Goal: Task Accomplishment & Management: Use online tool/utility

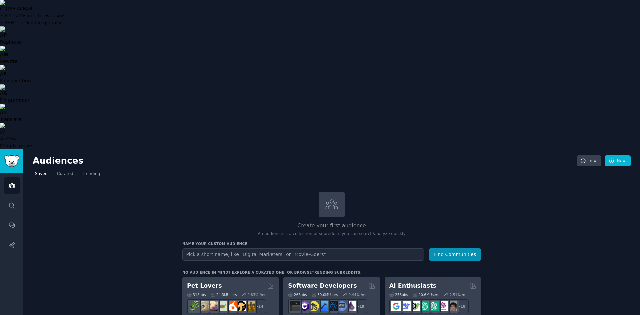
click at [229, 248] on input "text" at bounding box center [303, 254] width 242 height 12
click at [230, 248] on input "text" at bounding box center [303, 254] width 242 height 12
type input "investors"
click at [429, 248] on button "Find Communities" at bounding box center [455, 254] width 52 height 12
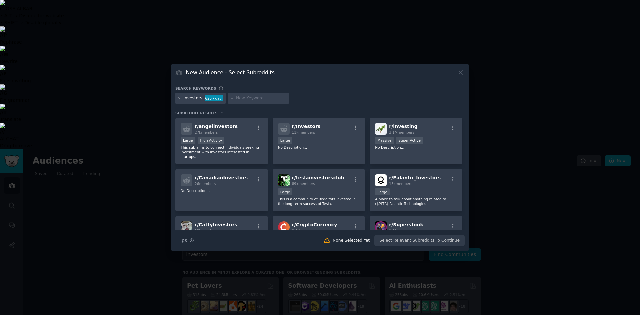
click at [242, 97] on input "text" at bounding box center [261, 98] width 51 height 6
type input "otc stocks"
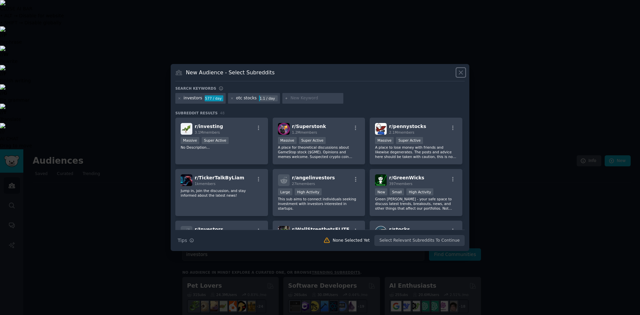
click at [461, 71] on icon at bounding box center [460, 72] width 7 height 7
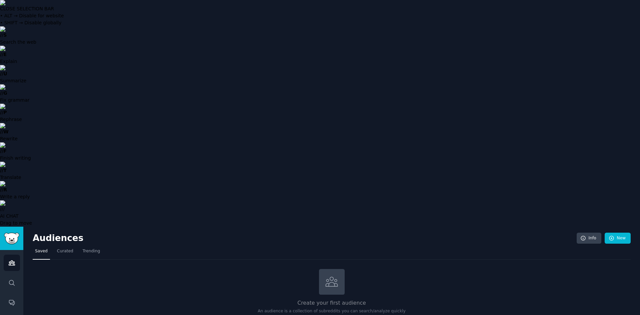
drag, startPoint x: 216, startPoint y: 106, endPoint x: 183, endPoint y: 106, distance: 33.3
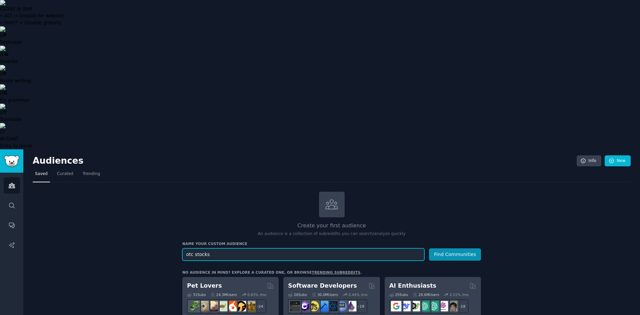
type input "otc stocks"
click at [429, 248] on button "Find Communities" at bounding box center [455, 254] width 52 height 12
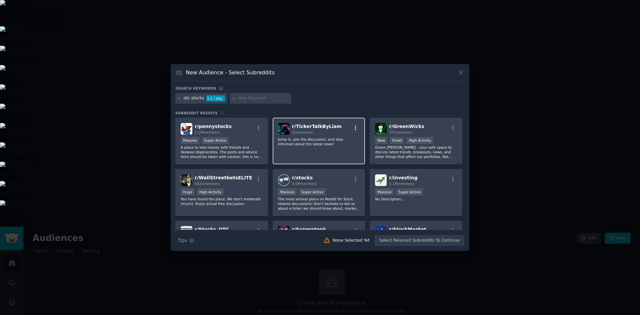
click at [354, 127] on icon "button" at bounding box center [356, 128] width 6 height 6
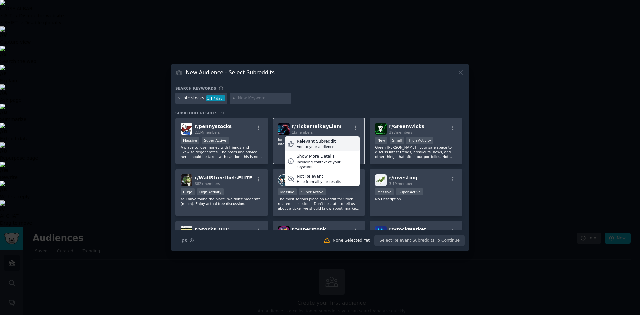
click at [312, 141] on div "Relevant Subreddit" at bounding box center [316, 142] width 39 height 6
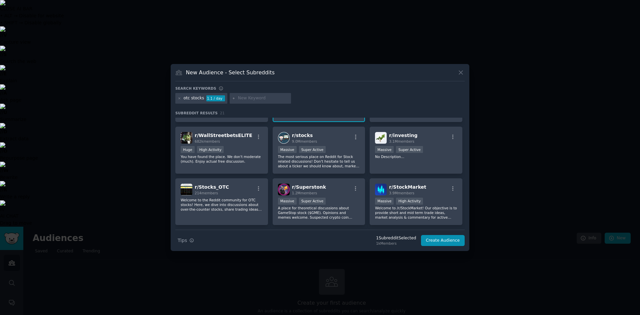
scroll to position [54, 0]
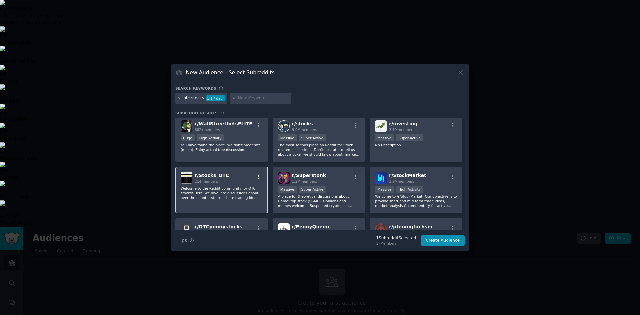
click at [259, 176] on icon "button" at bounding box center [259, 177] width 6 height 6
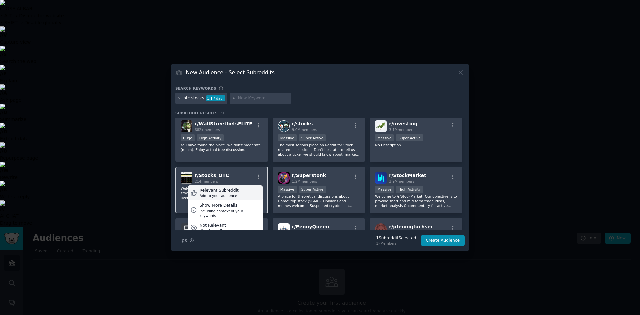
click at [217, 191] on div "Relevant Subreddit" at bounding box center [219, 191] width 39 height 6
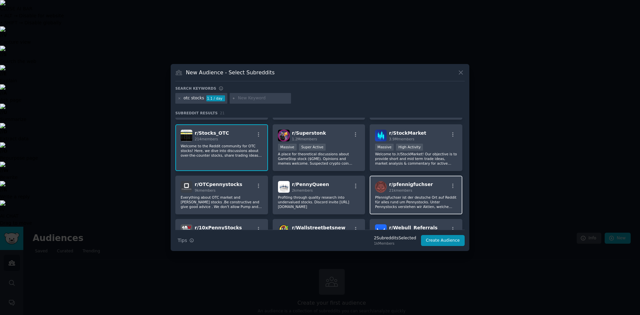
scroll to position [98, 0]
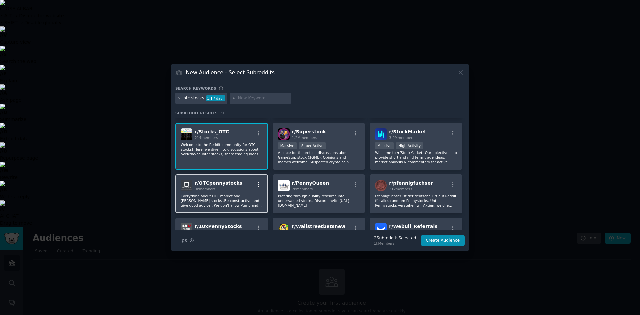
click at [257, 182] on div "r/ OTCpennystocks 9k members" at bounding box center [222, 186] width 82 height 12
click at [258, 183] on icon "button" at bounding box center [258, 184] width 1 height 5
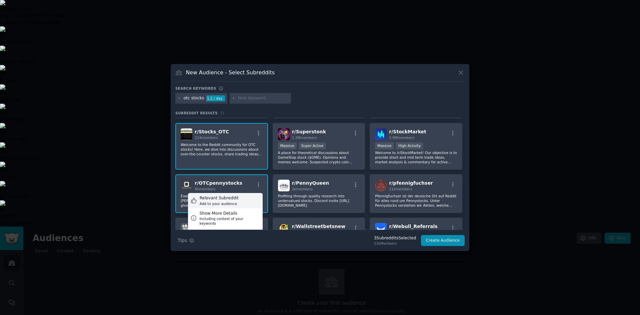
click at [219, 199] on div "Relevant Subreddit" at bounding box center [219, 198] width 39 height 6
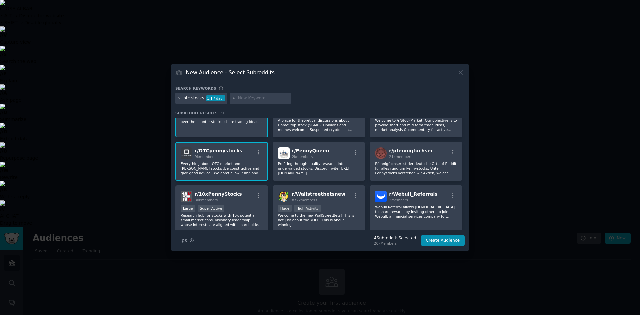
scroll to position [131, 0]
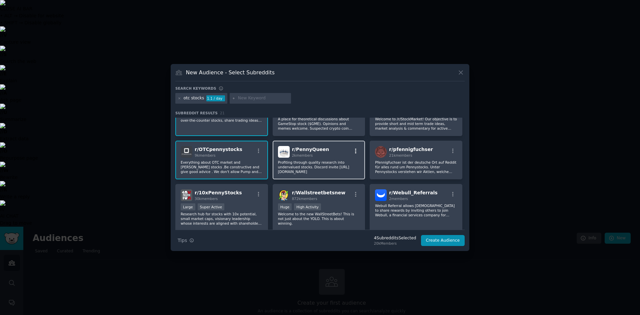
click at [353, 149] on icon "button" at bounding box center [356, 151] width 6 height 6
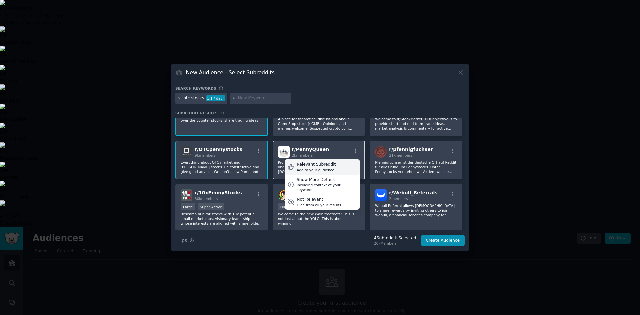
click at [308, 164] on div "Relevant Subreddit" at bounding box center [316, 165] width 39 height 6
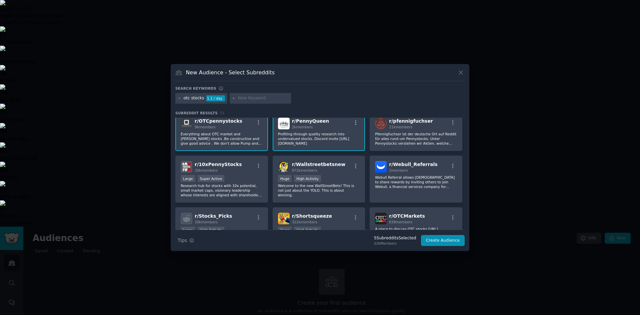
scroll to position [165, 0]
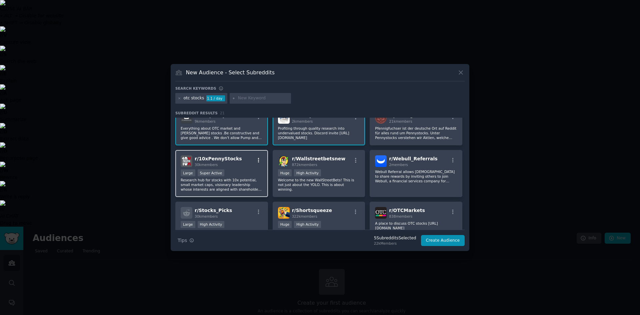
click at [257, 161] on icon "button" at bounding box center [259, 160] width 6 height 6
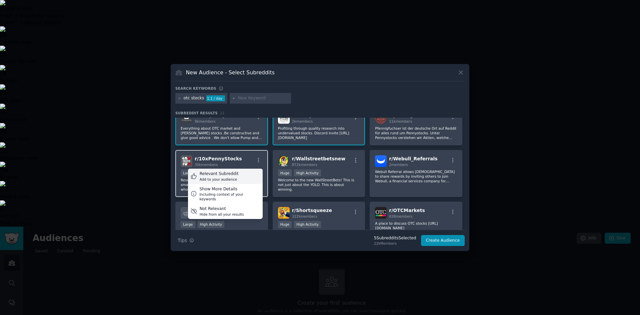
click at [226, 171] on div "Relevant Subreddit" at bounding box center [219, 174] width 39 height 6
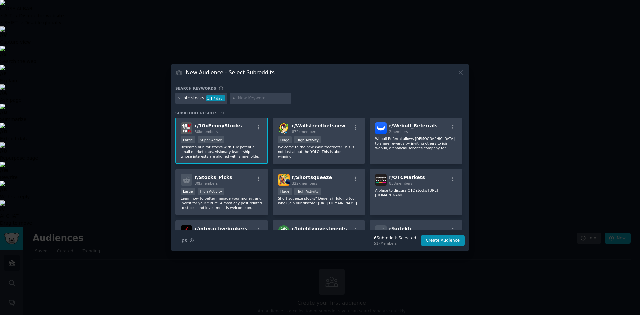
scroll to position [203, 0]
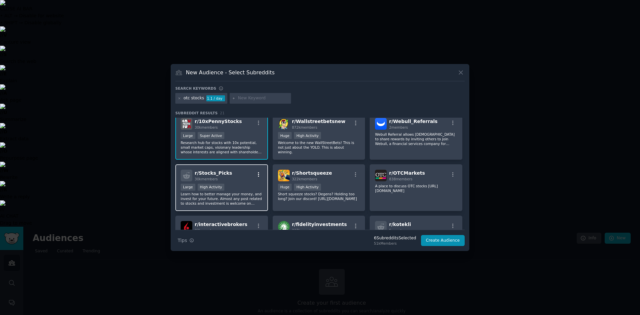
click at [258, 175] on icon "button" at bounding box center [258, 174] width 1 height 5
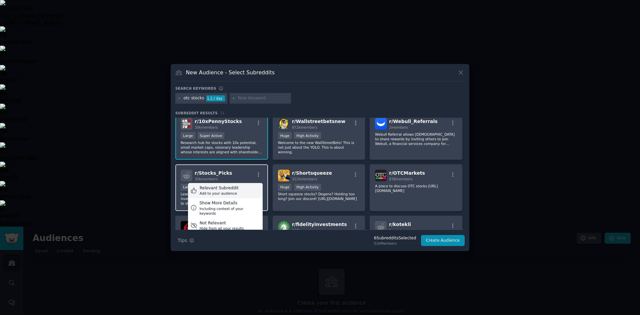
click at [220, 190] on div "Relevant Subreddit" at bounding box center [219, 188] width 39 height 6
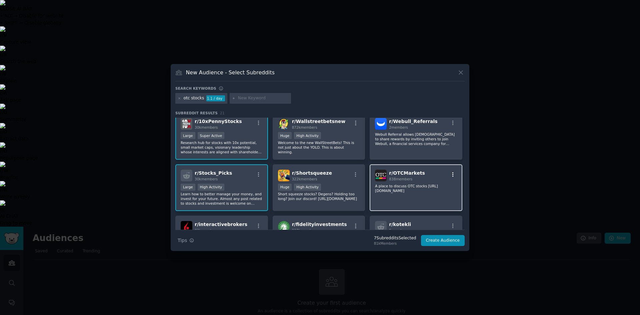
click at [451, 174] on icon "button" at bounding box center [453, 175] width 6 height 6
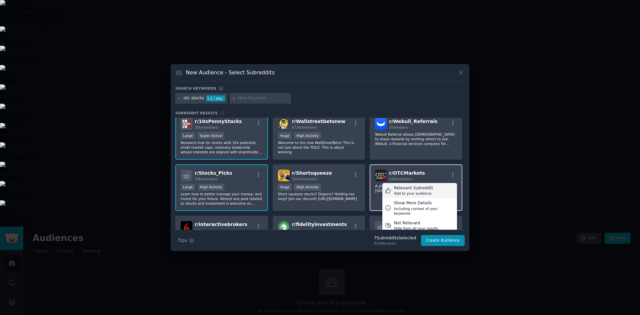
click at [414, 188] on div "Relevant Subreddit" at bounding box center [413, 188] width 39 height 6
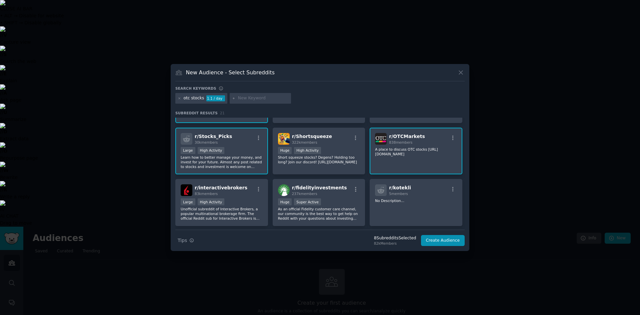
scroll to position [240, 0]
click at [441, 239] on button "Create Audience" at bounding box center [443, 240] width 44 height 11
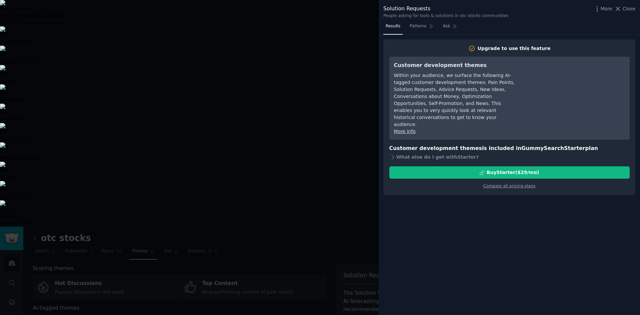
click at [337, 18] on div at bounding box center [320, 157] width 640 height 315
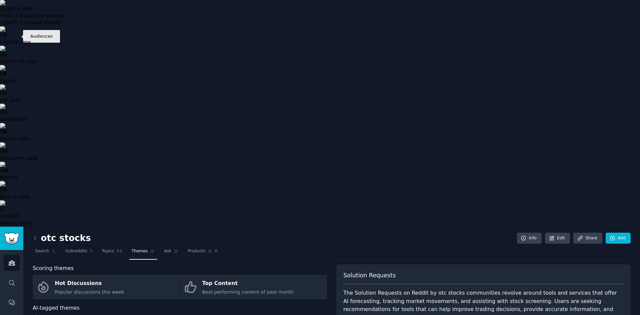
click at [11, 259] on icon "Sidebar" at bounding box center [11, 262] width 7 height 7
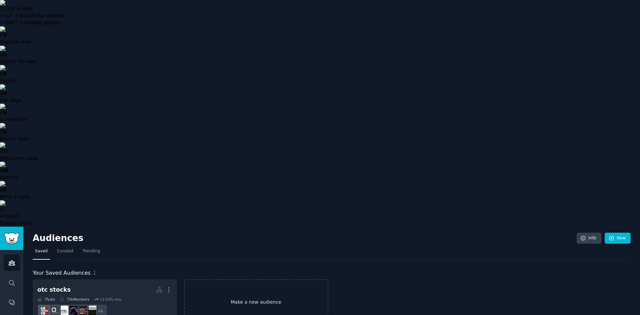
click at [248, 279] on link "Make a new audience" at bounding box center [256, 302] width 144 height 46
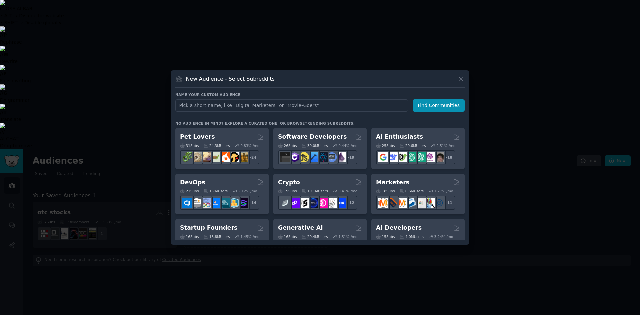
click at [255, 106] on input "text" at bounding box center [291, 105] width 233 height 12
type input "shopify"
click at [437, 107] on button "Find Communities" at bounding box center [439, 105] width 52 height 12
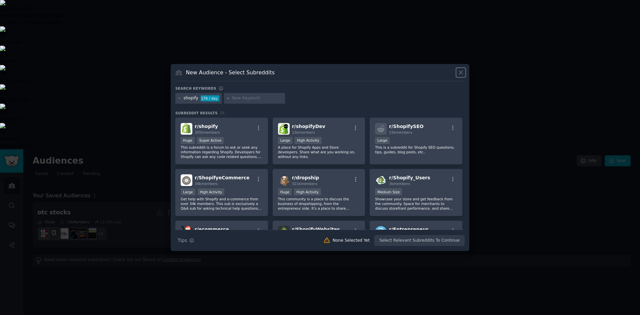
click at [463, 70] on icon at bounding box center [460, 72] width 7 height 7
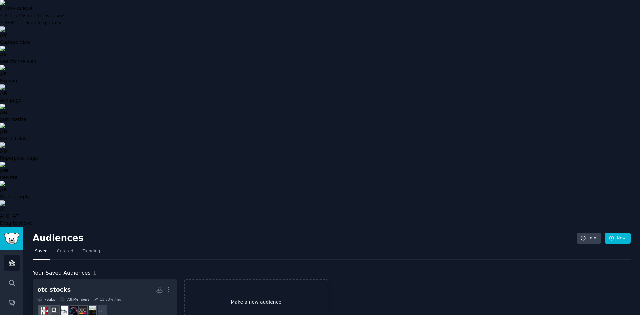
click at [254, 279] on link "Make a new audience" at bounding box center [256, 302] width 144 height 46
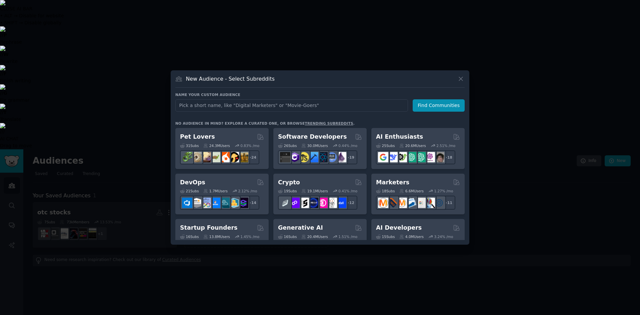
click at [245, 105] on input "text" at bounding box center [291, 105] width 233 height 12
click at [241, 104] on input "text" at bounding box center [291, 105] width 233 height 12
type input "shopify stores"
click button "Find Communities" at bounding box center [439, 105] width 52 height 12
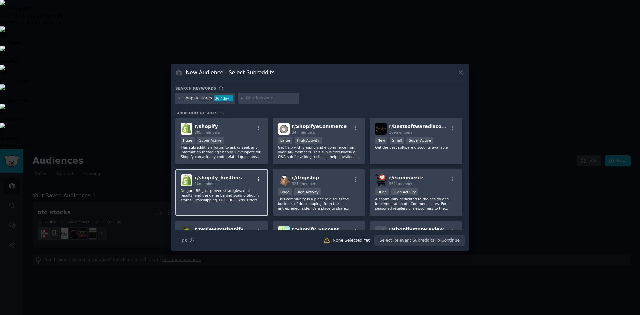
click at [258, 179] on icon "button" at bounding box center [258, 179] width 1 height 5
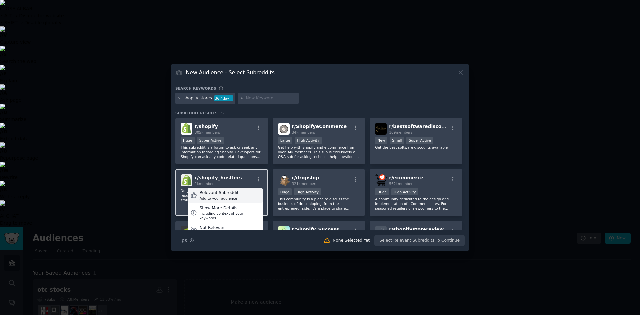
click at [219, 194] on div "Relevant Subreddit" at bounding box center [219, 193] width 39 height 6
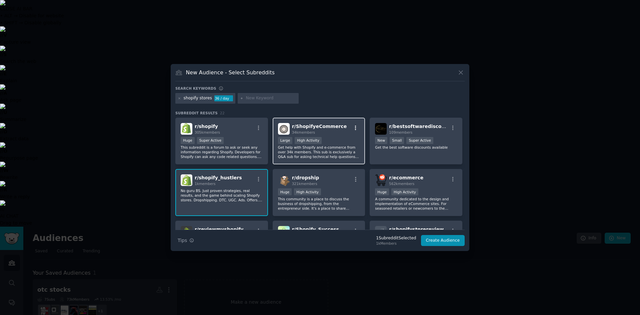
click at [357, 126] on icon "button" at bounding box center [356, 128] width 6 height 6
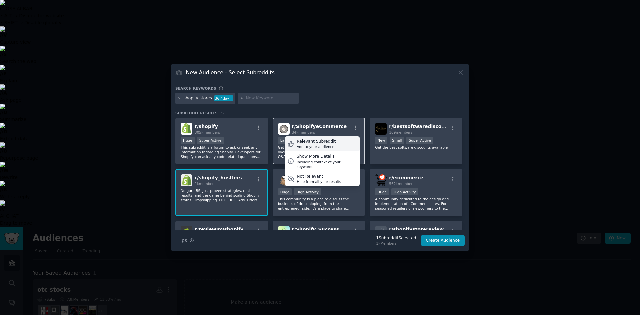
click at [320, 143] on div "Relevant Subreddit" at bounding box center [316, 142] width 39 height 6
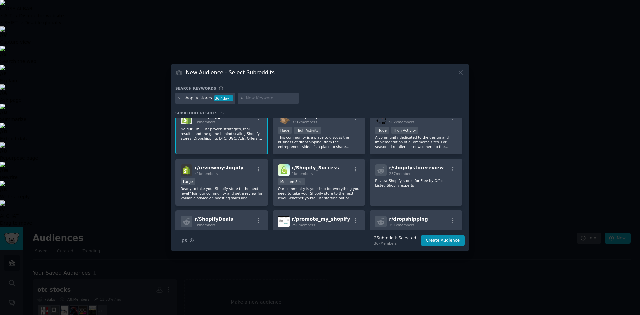
scroll to position [65, 0]
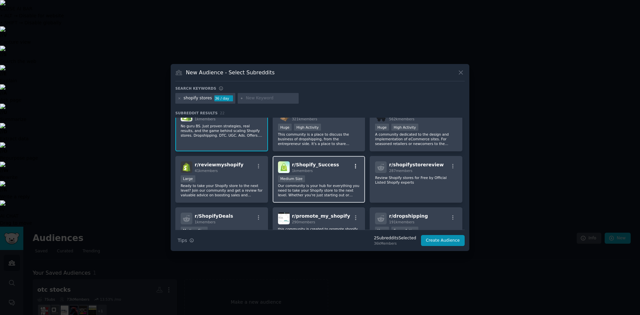
click at [355, 167] on icon "button" at bounding box center [355, 166] width 1 height 5
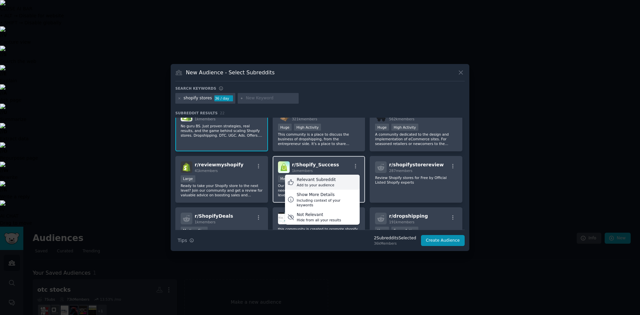
click at [325, 182] on div "Relevant Subreddit" at bounding box center [316, 180] width 39 height 6
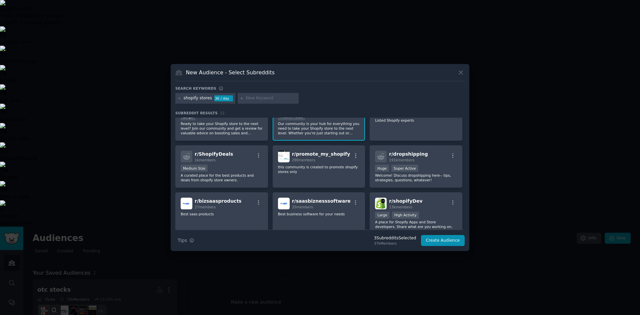
scroll to position [129, 0]
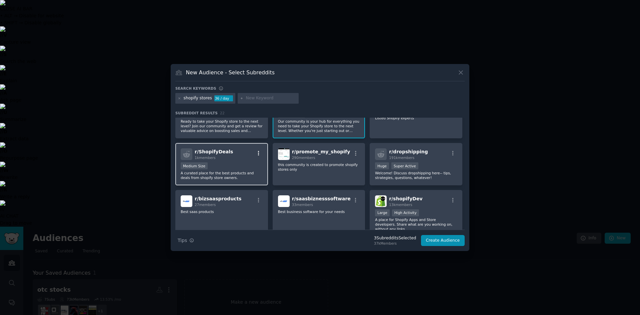
click at [258, 155] on icon "button" at bounding box center [258, 153] width 1 height 5
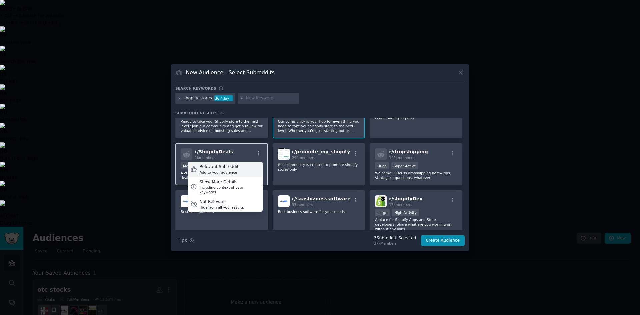
click at [232, 167] on div "Relevant Subreddit" at bounding box center [219, 167] width 39 height 6
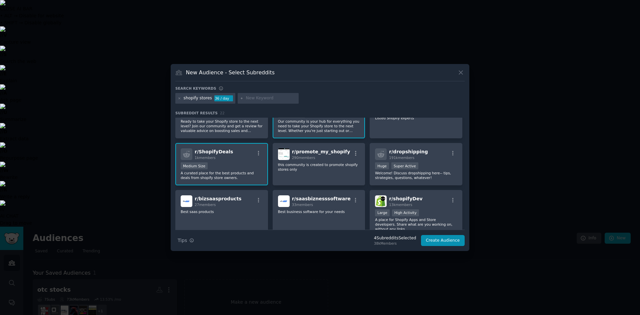
drag, startPoint x: 462, startPoint y: 176, endPoint x: 463, endPoint y: 183, distance: 6.7
click at [463, 183] on div "r/ shopify 305k members Huge Super Active This subreddit is a forum to ask or s…" at bounding box center [319, 174] width 289 height 112
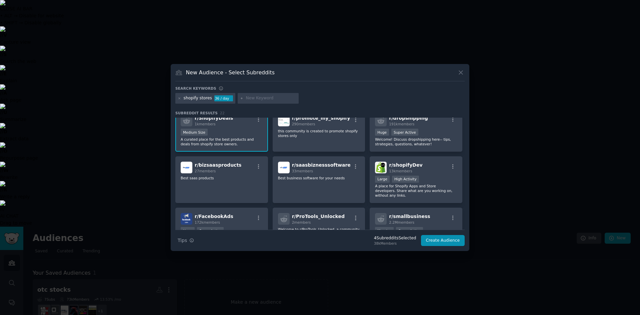
scroll to position [165, 0]
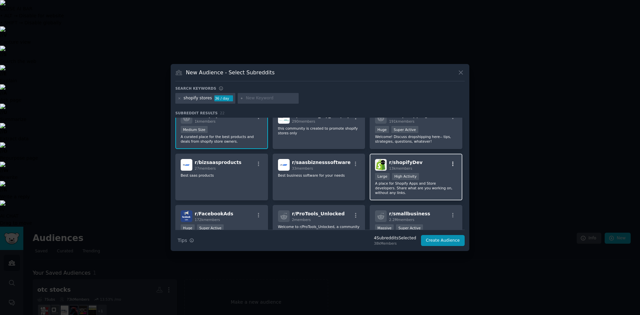
click at [450, 164] on icon "button" at bounding box center [453, 164] width 6 height 6
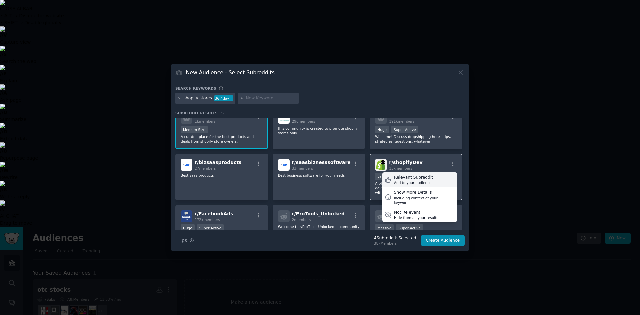
click at [415, 177] on div "Relevant Subreddit" at bounding box center [413, 178] width 39 height 6
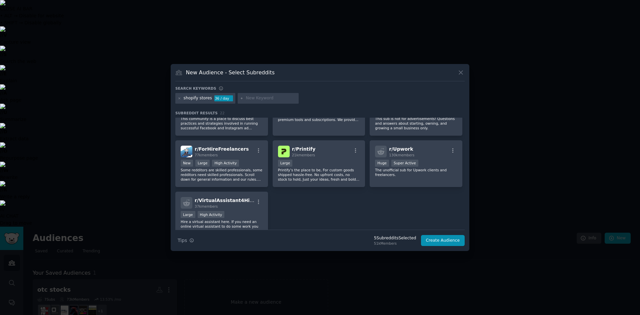
scroll to position [288, 0]
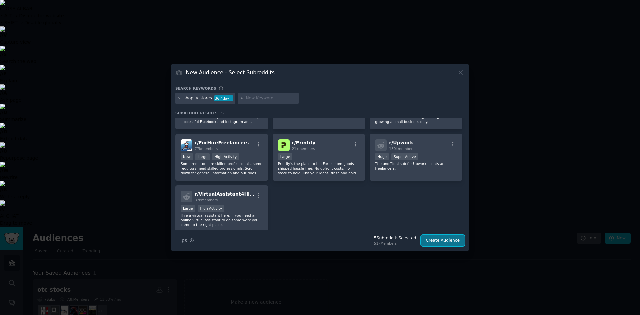
click at [451, 238] on button "Create Audience" at bounding box center [443, 240] width 44 height 11
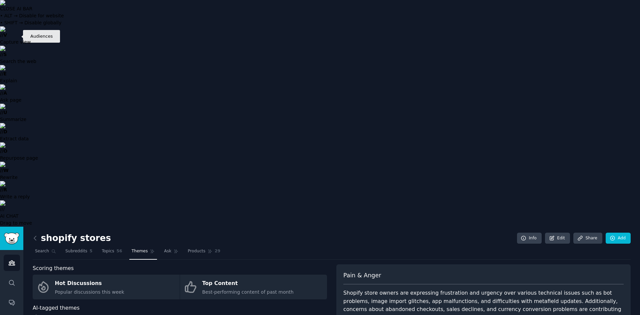
click at [12, 261] on icon "Sidebar" at bounding box center [12, 263] width 6 height 5
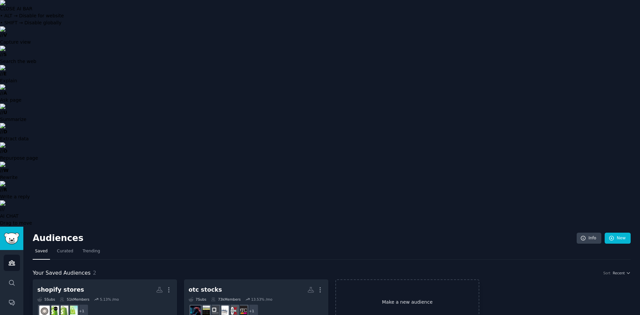
click at [403, 279] on link "Make a new audience" at bounding box center [407, 302] width 144 height 46
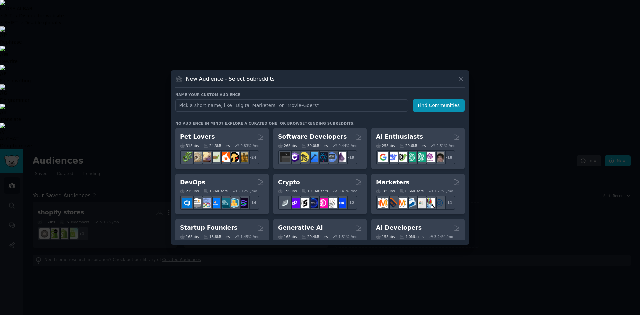
click at [302, 105] on input "text" at bounding box center [291, 105] width 233 height 12
type input "lead generation linkedin"
click button "Find Communities" at bounding box center [439, 105] width 52 height 12
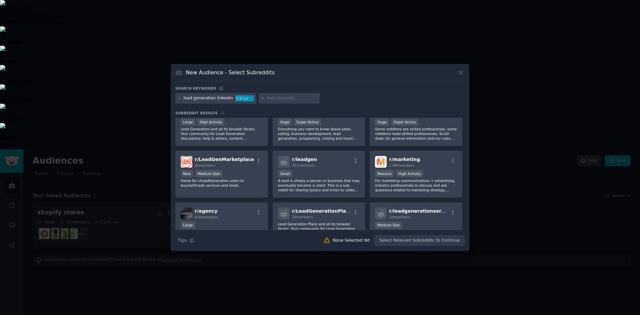
scroll to position [19, 0]
click at [258, 161] on icon "button" at bounding box center [259, 160] width 6 height 6
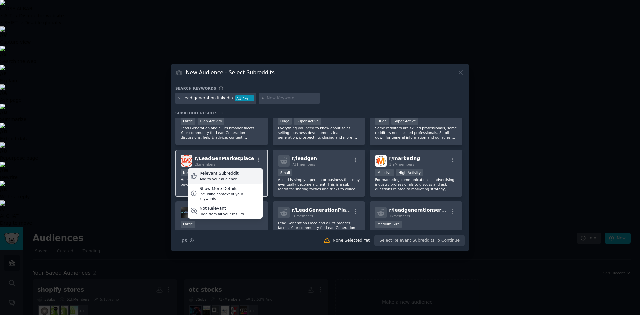
click at [224, 173] on div "Relevant Subreddit" at bounding box center [219, 174] width 39 height 6
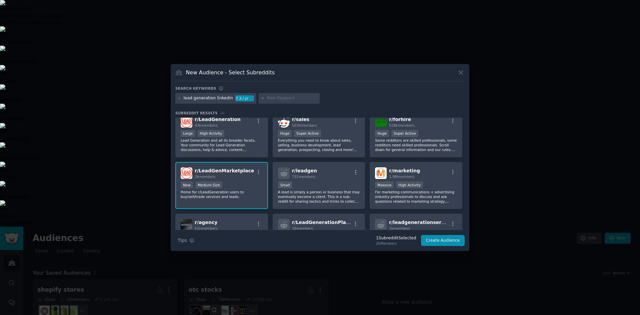
scroll to position [0, 0]
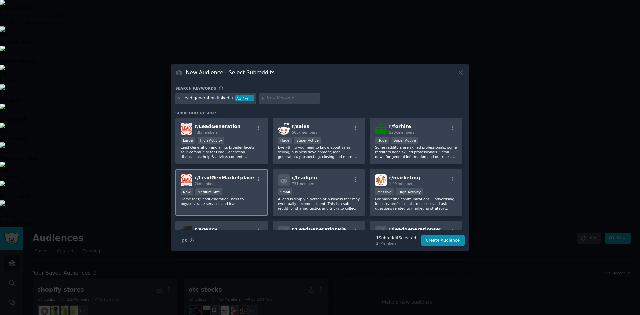
click at [267, 97] on input "text" at bounding box center [292, 98] width 51 height 6
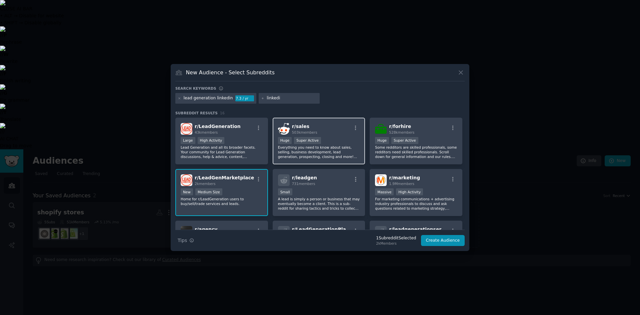
type input "linkedin"
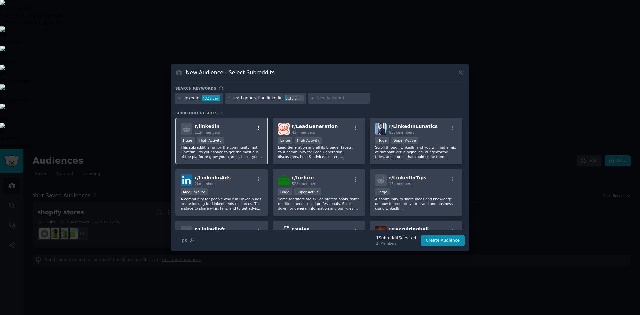
click at [260, 128] on icon "button" at bounding box center [259, 128] width 6 height 6
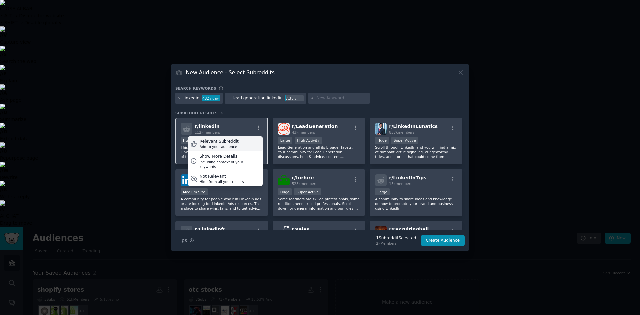
click at [222, 142] on div "Relevant Subreddit" at bounding box center [219, 142] width 39 height 6
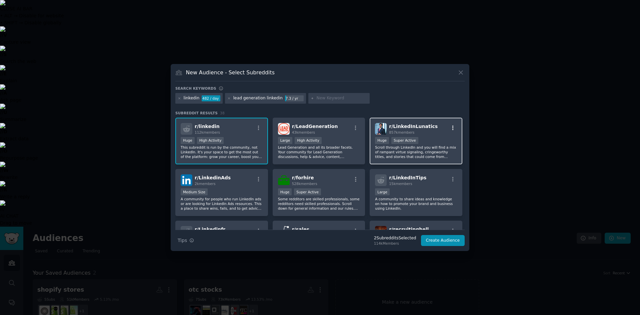
click at [451, 127] on icon "button" at bounding box center [453, 128] width 6 height 6
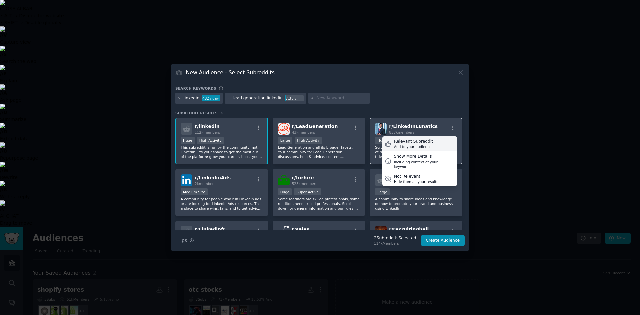
click at [407, 143] on div "Relevant Subreddit" at bounding box center [413, 142] width 39 height 6
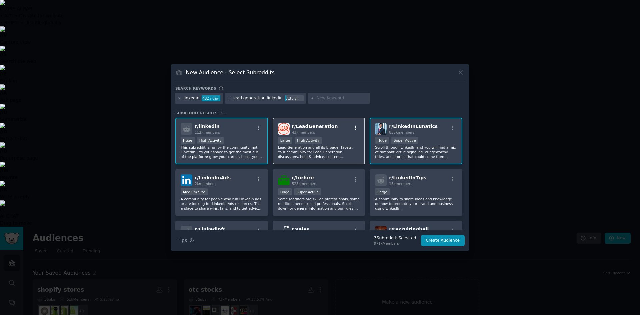
click at [356, 128] on icon "button" at bounding box center [356, 128] width 6 height 6
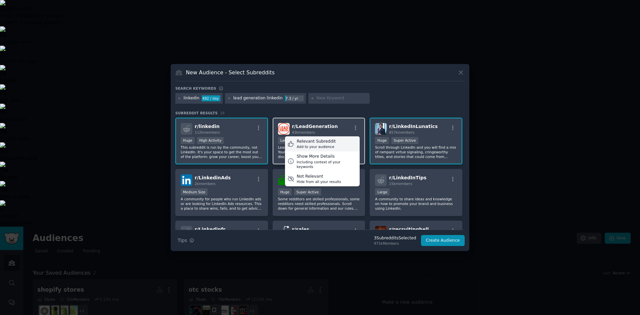
click at [321, 141] on div "Relevant Subreddit" at bounding box center [316, 142] width 39 height 6
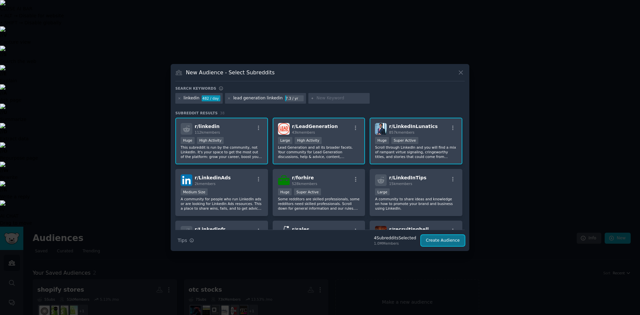
click at [439, 241] on button "Create Audience" at bounding box center [443, 240] width 44 height 11
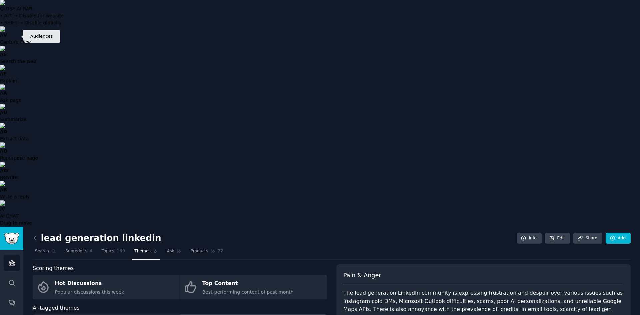
click at [11, 259] on icon "Sidebar" at bounding box center [11, 262] width 7 height 7
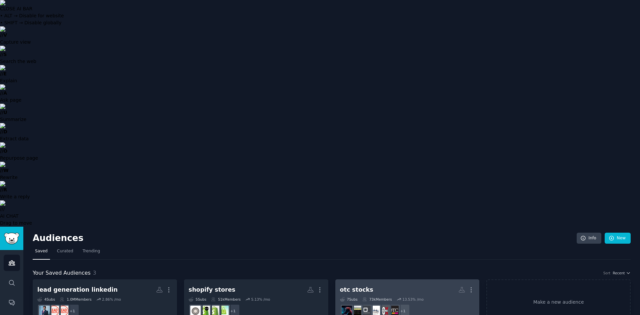
click at [376, 284] on h2 "otc stocks More" at bounding box center [407, 290] width 135 height 12
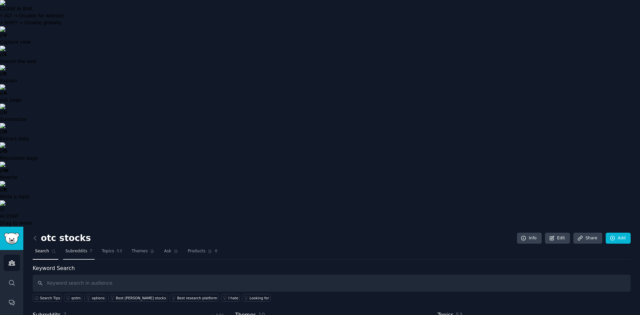
click at [73, 248] on span "Subreddits" at bounding box center [76, 251] width 22 height 6
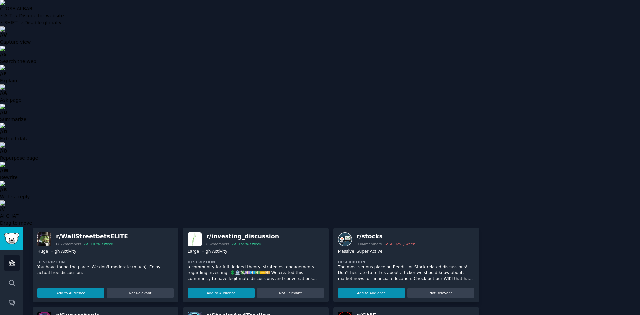
scroll to position [243, 0]
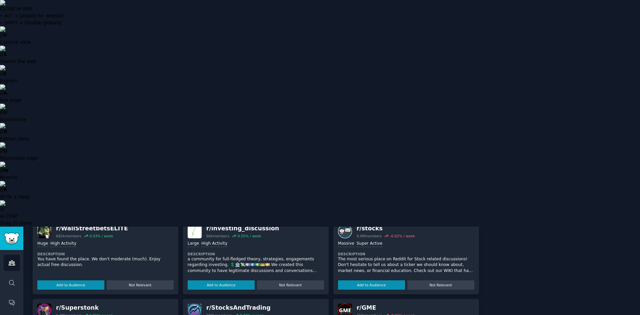
click at [635, 5] on img at bounding box center [320, 2] width 640 height 5
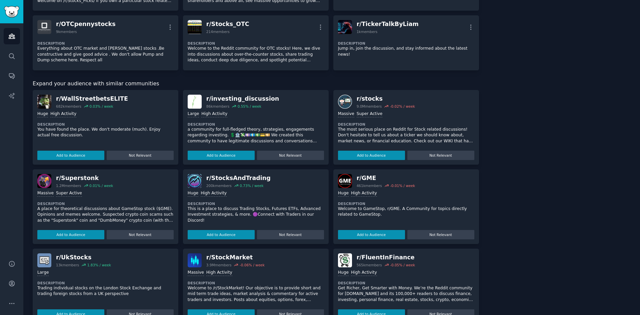
scroll to position [163, 0]
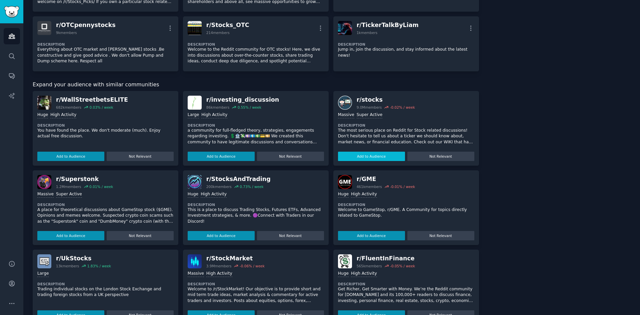
click at [373, 157] on button "Add to Audience" at bounding box center [371, 156] width 67 height 9
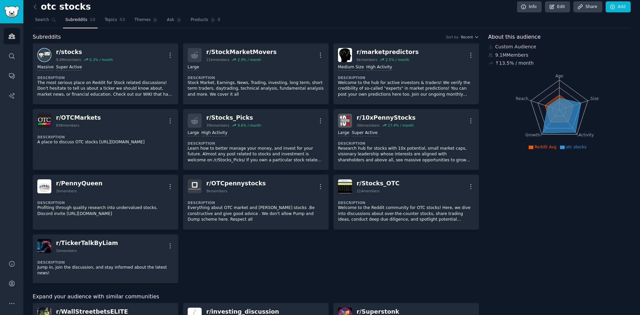
scroll to position [0, 0]
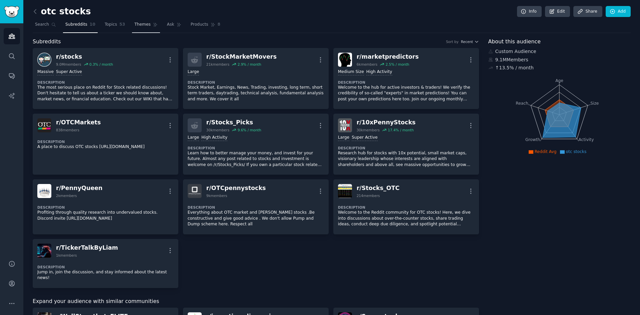
click at [135, 22] on span "Themes" at bounding box center [142, 25] width 16 height 6
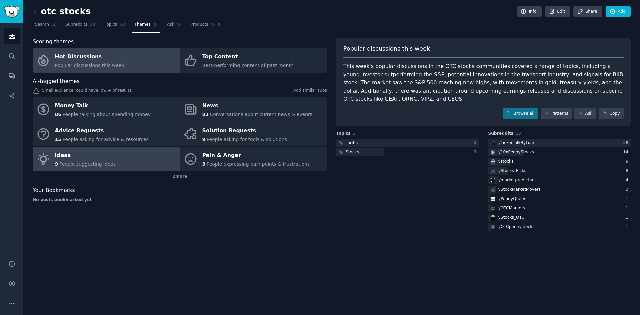
click at [88, 159] on div "Ideas" at bounding box center [85, 155] width 61 height 11
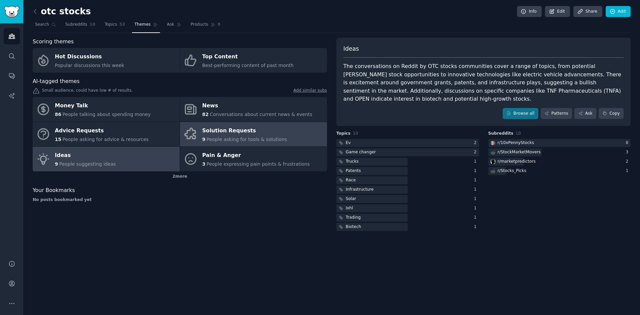
click at [212, 135] on div "Solution Requests" at bounding box center [244, 130] width 85 height 11
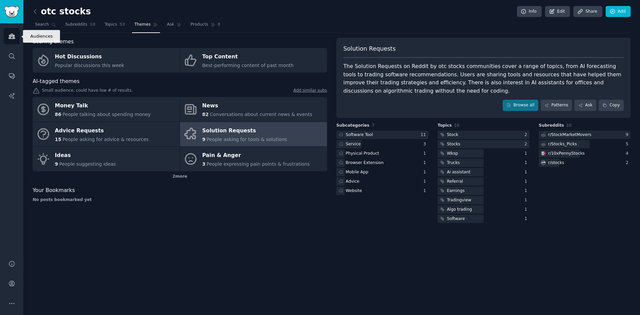
click at [13, 37] on icon "Sidebar" at bounding box center [12, 36] width 6 height 5
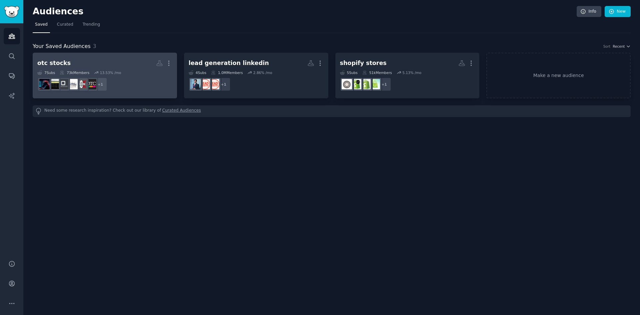
click at [61, 62] on div "otc stocks" at bounding box center [53, 63] width 33 height 8
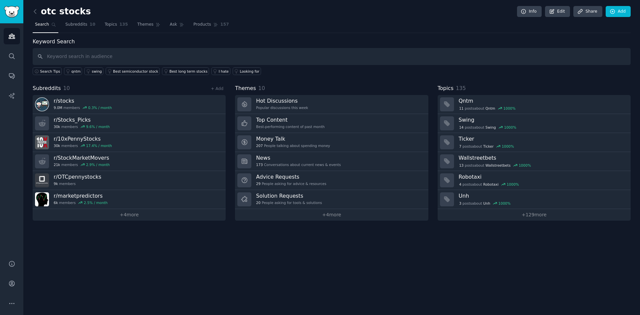
click at [138, 57] on input "text" at bounding box center [332, 56] width 598 height 17
click at [217, 88] on link "+ Add" at bounding box center [217, 88] width 13 height 5
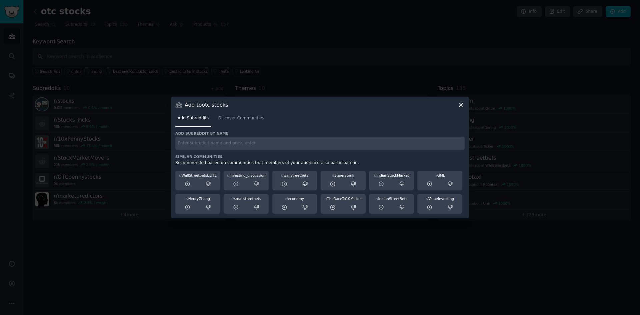
click at [280, 146] on input "text" at bounding box center [319, 143] width 289 height 13
click at [460, 104] on icon at bounding box center [461, 104] width 7 height 7
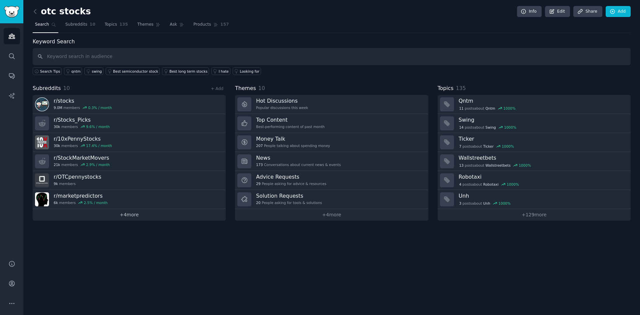
click at [124, 215] on link "+ 4 more" at bounding box center [129, 215] width 193 height 12
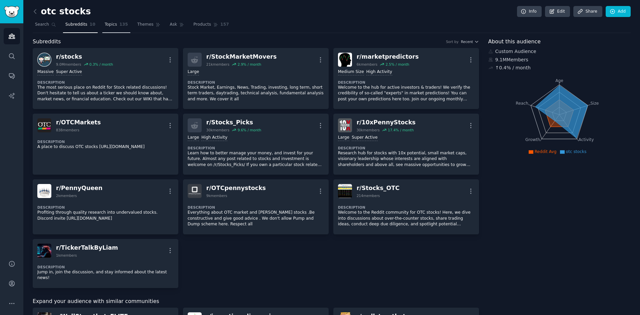
click at [107, 27] on span "Topics" at bounding box center [111, 25] width 12 height 6
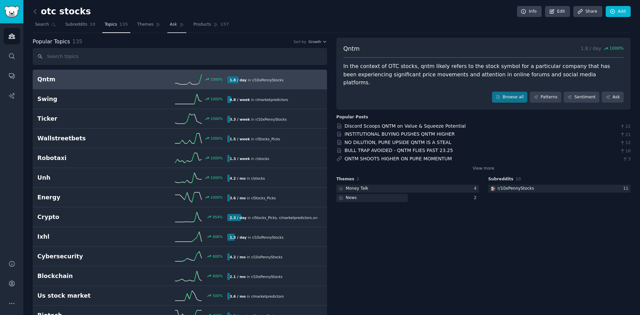
click at [170, 23] on span "Ask" at bounding box center [173, 25] width 7 height 6
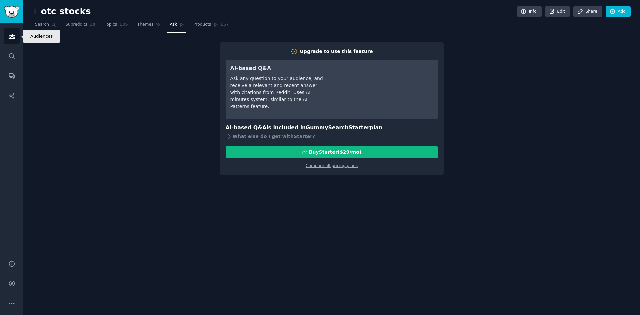
click at [11, 36] on icon "Sidebar" at bounding box center [11, 36] width 7 height 7
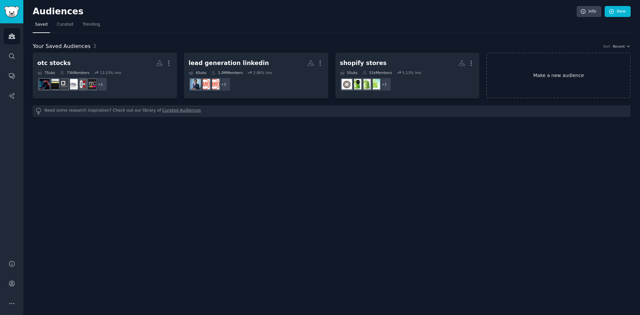
click at [532, 70] on link "Make a new audience" at bounding box center [558, 76] width 144 height 46
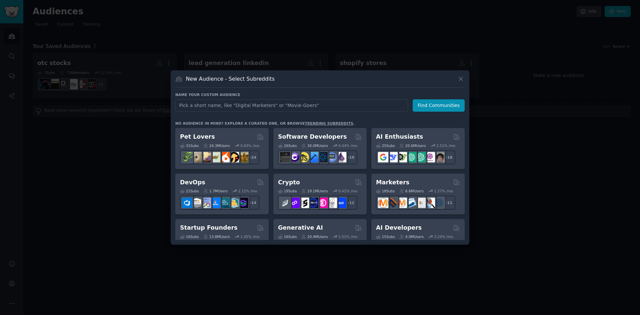
click at [307, 102] on input "text" at bounding box center [291, 105] width 233 height 12
type input "web scraping"
click at [429, 108] on button "Find Communities" at bounding box center [439, 105] width 52 height 12
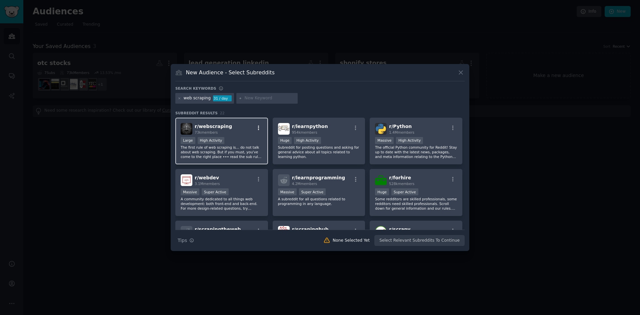
click at [257, 125] on icon "button" at bounding box center [259, 128] width 6 height 6
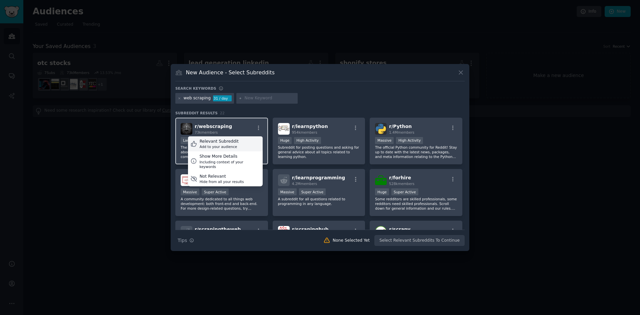
click at [231, 137] on div "Relevant Subreddit Add to your audience" at bounding box center [225, 143] width 75 height 15
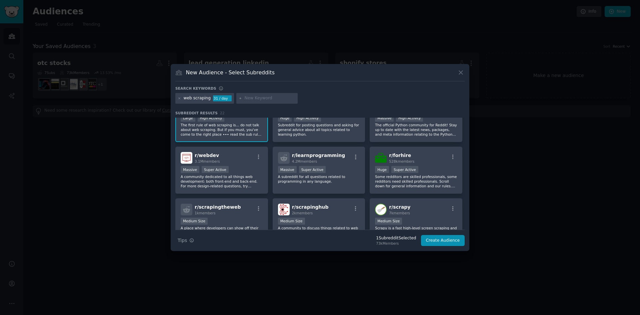
scroll to position [27, 0]
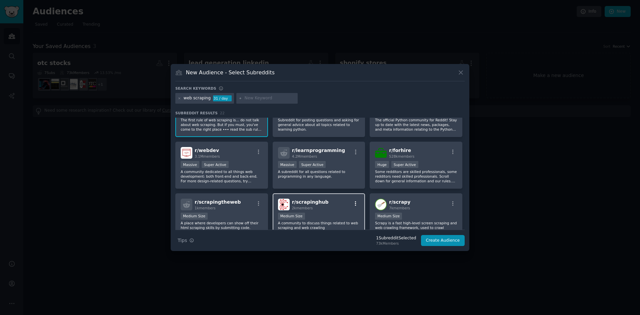
click at [355, 202] on icon "button" at bounding box center [355, 203] width 1 height 5
click at [304, 215] on div "Relevant Subreddit" at bounding box center [316, 217] width 39 height 6
drag, startPoint x: 465, startPoint y: 160, endPoint x: 466, endPoint y: 165, distance: 5.3
click at [466, 165] on div "New Audience - Select Subreddits Search keywords web scraping 31 / day Subreddi…" at bounding box center [320, 157] width 299 height 187
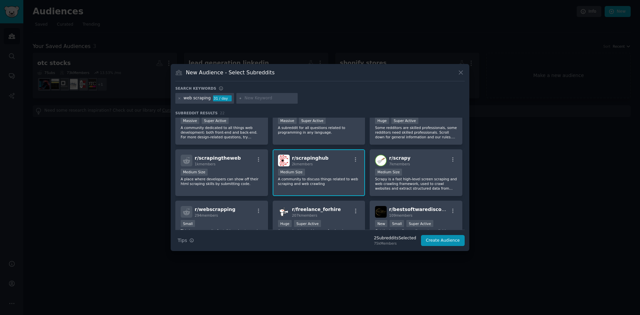
scroll to position [73, 0]
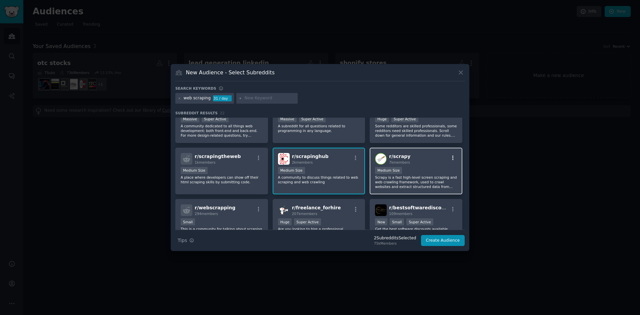
click at [452, 158] on icon "button" at bounding box center [453, 158] width 6 height 6
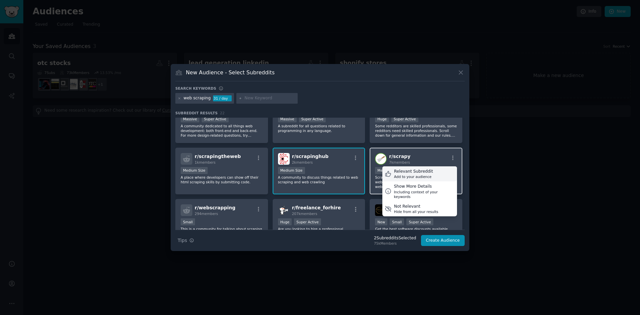
click at [409, 171] on div "Relevant Subreddit" at bounding box center [413, 172] width 39 height 6
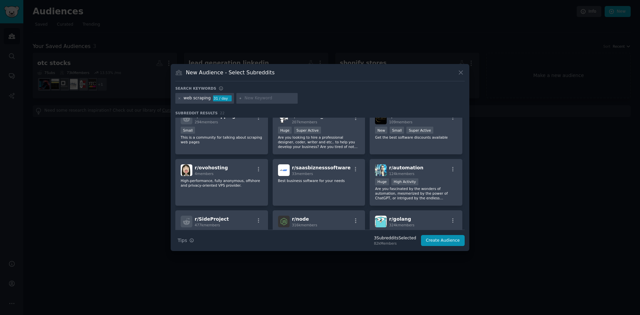
scroll to position [169, 0]
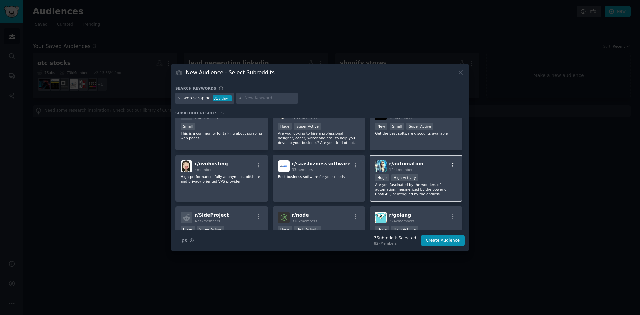
click at [452, 164] on icon "button" at bounding box center [452, 165] width 1 height 5
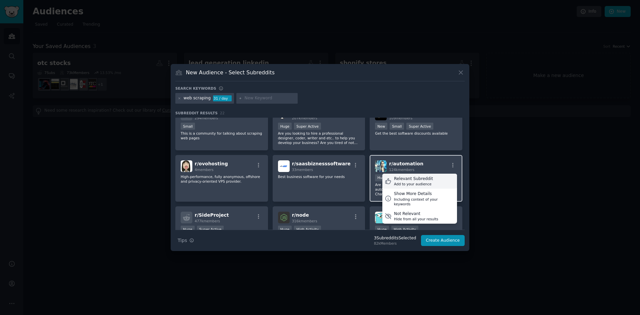
click at [409, 175] on div "Relevant Subreddit Add to your audience" at bounding box center [419, 181] width 75 height 15
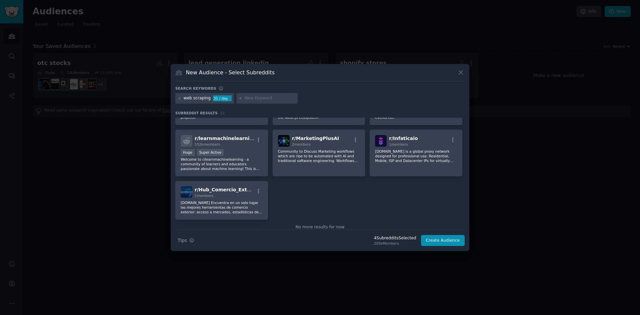
scroll to position [298, 0]
click at [438, 238] on button "Create Audience" at bounding box center [443, 240] width 44 height 11
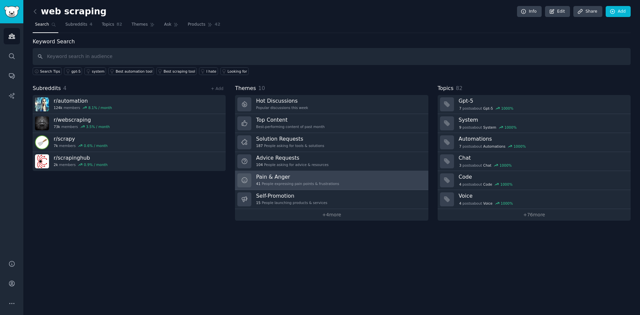
click at [278, 175] on h3 "Pain & Anger" at bounding box center [297, 176] width 83 height 7
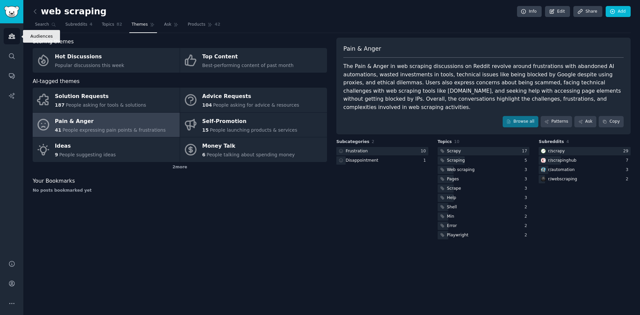
click at [13, 36] on icon "Sidebar" at bounding box center [12, 36] width 6 height 5
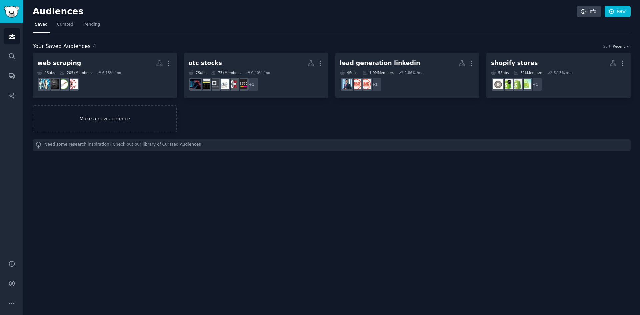
click at [116, 114] on link "Make a new audience" at bounding box center [105, 118] width 144 height 27
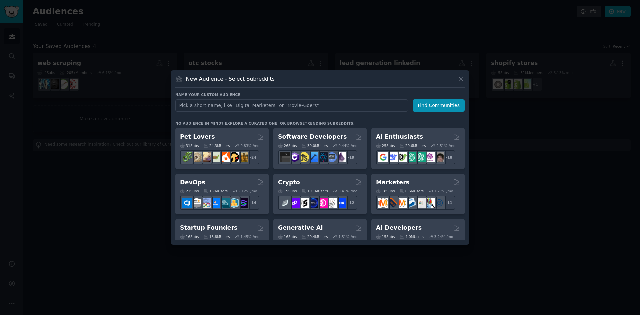
click at [209, 106] on input "text" at bounding box center [291, 105] width 233 height 12
type input "landing pages"
click at [431, 103] on button "Find Communities" at bounding box center [439, 105] width 52 height 12
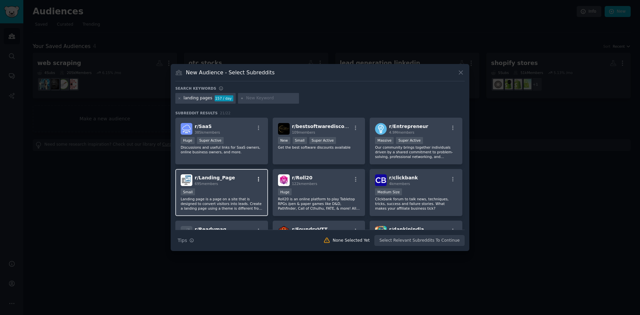
click at [256, 180] on icon "button" at bounding box center [259, 179] width 6 height 6
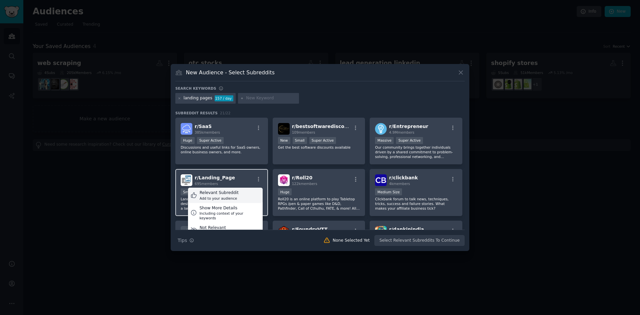
click at [221, 195] on div "Relevant Subreddit" at bounding box center [219, 193] width 39 height 6
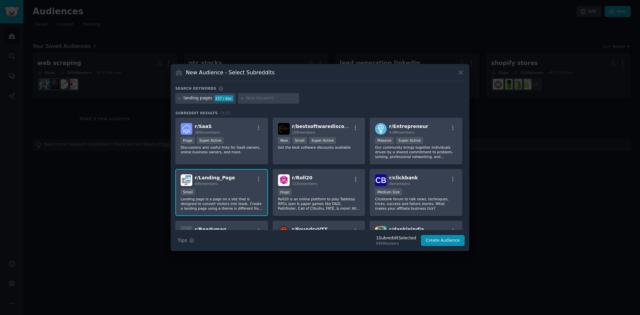
click at [209, 98] on div "landing pages 157 / day" at bounding box center [205, 98] width 60 height 11
click at [209, 97] on div "landing pages 157 / day" at bounding box center [205, 98] width 60 height 11
click at [179, 98] on icon at bounding box center [180, 99] width 4 height 4
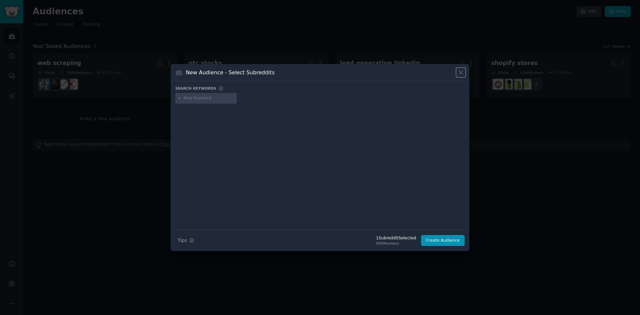
click at [460, 72] on icon at bounding box center [460, 72] width 7 height 7
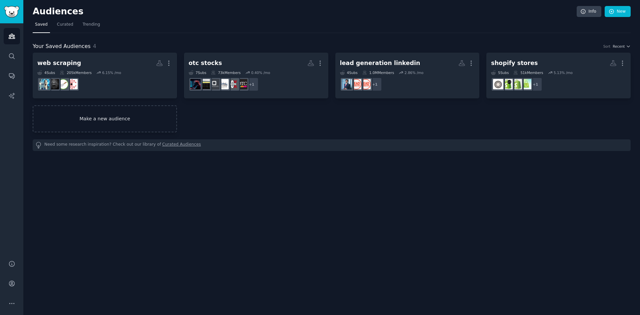
click at [98, 115] on link "Make a new audience" at bounding box center [105, 118] width 144 height 27
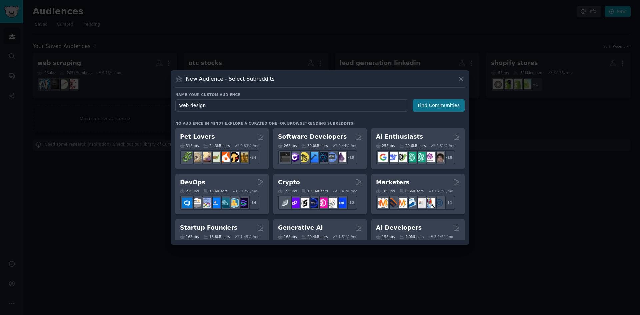
type input "web design"
click at [432, 108] on button "Find Communities" at bounding box center [439, 105] width 52 height 12
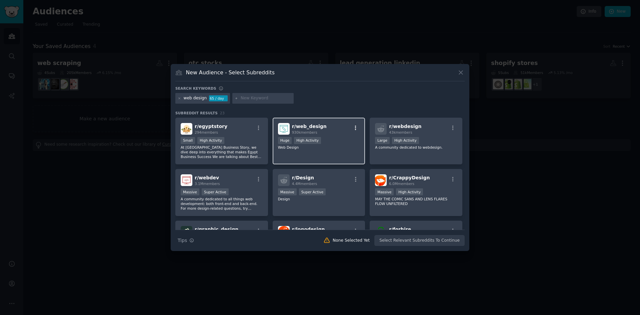
click at [353, 127] on icon "button" at bounding box center [356, 128] width 6 height 6
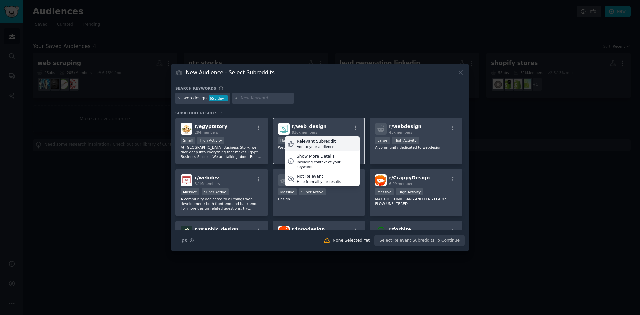
click at [319, 146] on div "Add to your audience" at bounding box center [316, 146] width 39 height 5
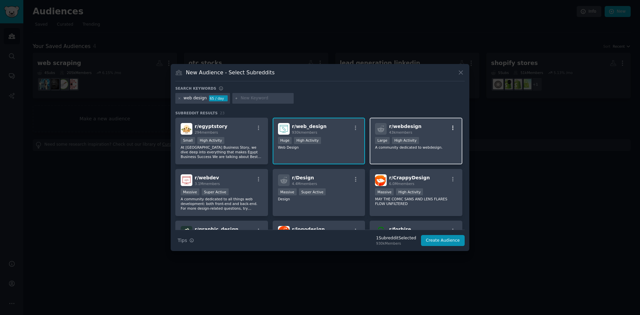
click at [450, 128] on icon "button" at bounding box center [453, 128] width 6 height 6
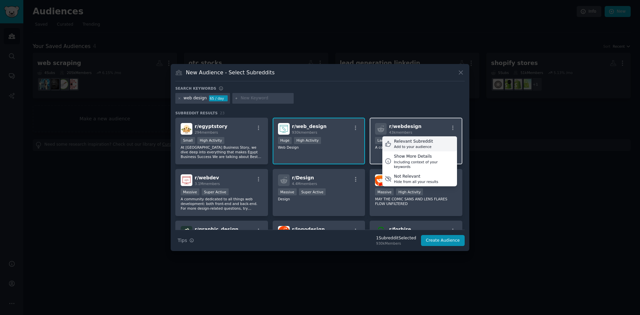
click at [417, 141] on div "Relevant Subreddit" at bounding box center [413, 142] width 39 height 6
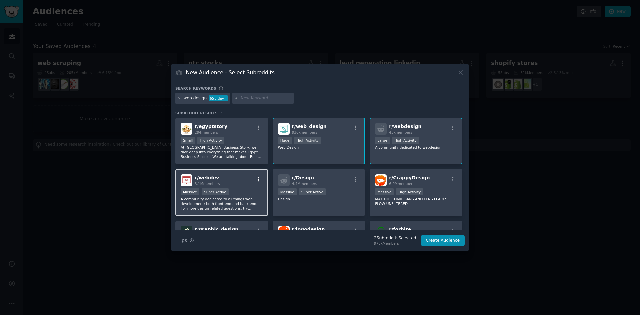
click at [256, 180] on icon "button" at bounding box center [259, 179] width 6 height 6
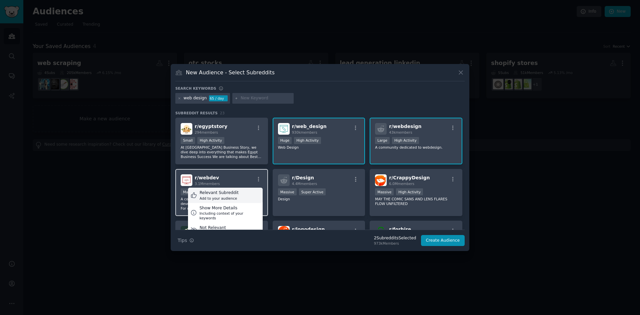
click at [227, 194] on div "Relevant Subreddit" at bounding box center [219, 193] width 39 height 6
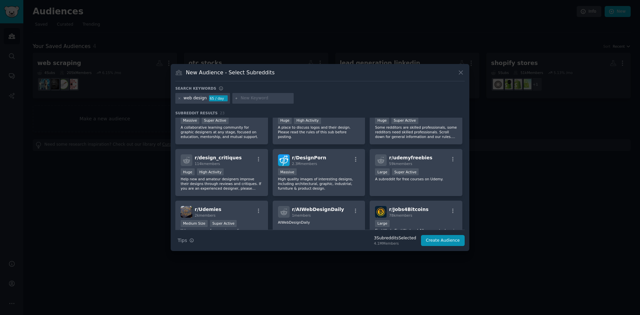
scroll to position [124, 0]
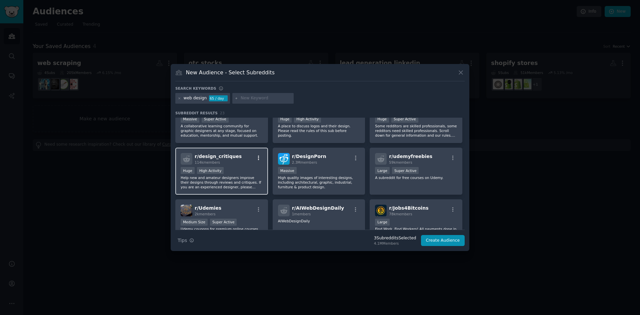
click at [259, 157] on icon "button" at bounding box center [259, 158] width 6 height 6
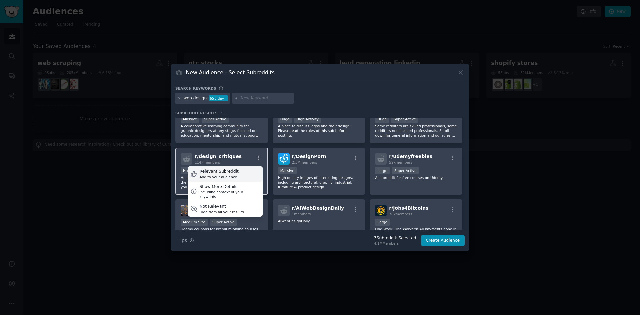
click at [233, 176] on div "Add to your audience" at bounding box center [219, 177] width 39 height 5
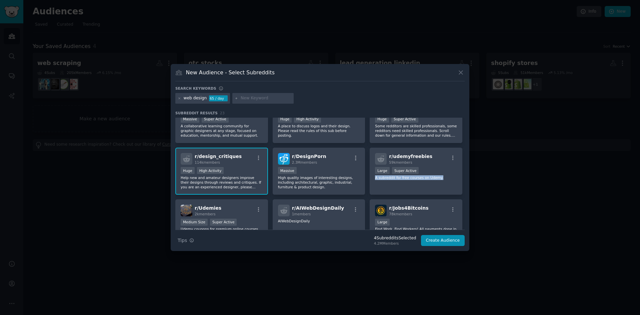
drag, startPoint x: 465, startPoint y: 175, endPoint x: 465, endPoint y: 184, distance: 9.0
click at [465, 184] on div "New Audience - Select Subreddits Search keywords web design 65 / day Subreddit …" at bounding box center [320, 157] width 299 height 187
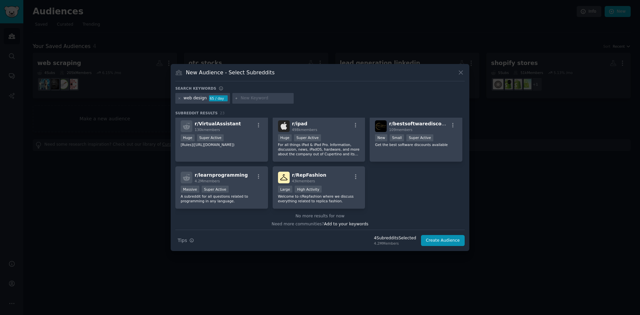
scroll to position [309, 0]
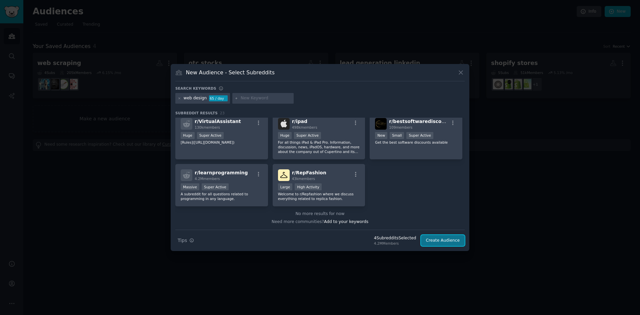
click at [439, 239] on button "Create Audience" at bounding box center [443, 240] width 44 height 11
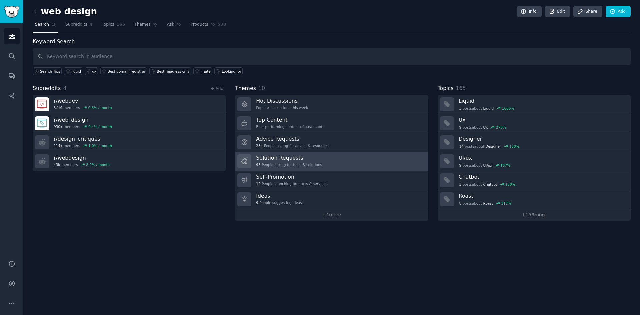
click at [274, 164] on div "93 People asking for tools & solutions" at bounding box center [289, 164] width 66 height 5
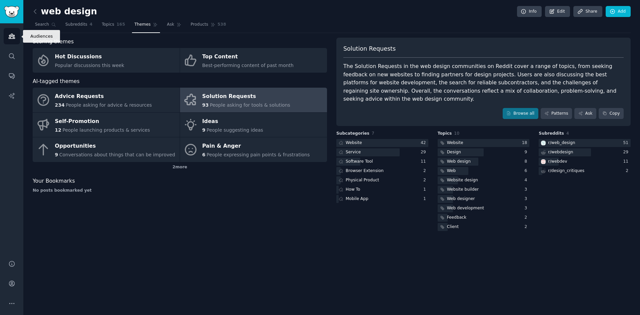
click at [11, 36] on icon "Sidebar" at bounding box center [11, 36] width 7 height 7
